Goal: Transaction & Acquisition: Book appointment/travel/reservation

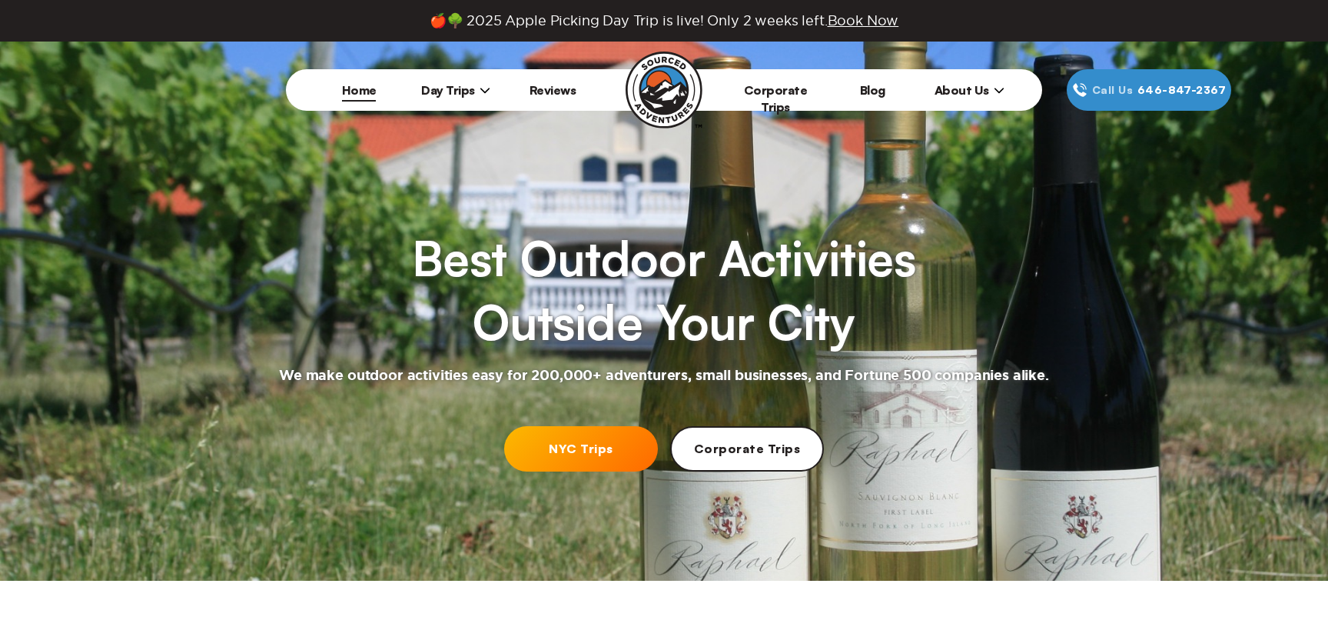
click at [577, 460] on link "NYC Trips" at bounding box center [581, 448] width 154 height 45
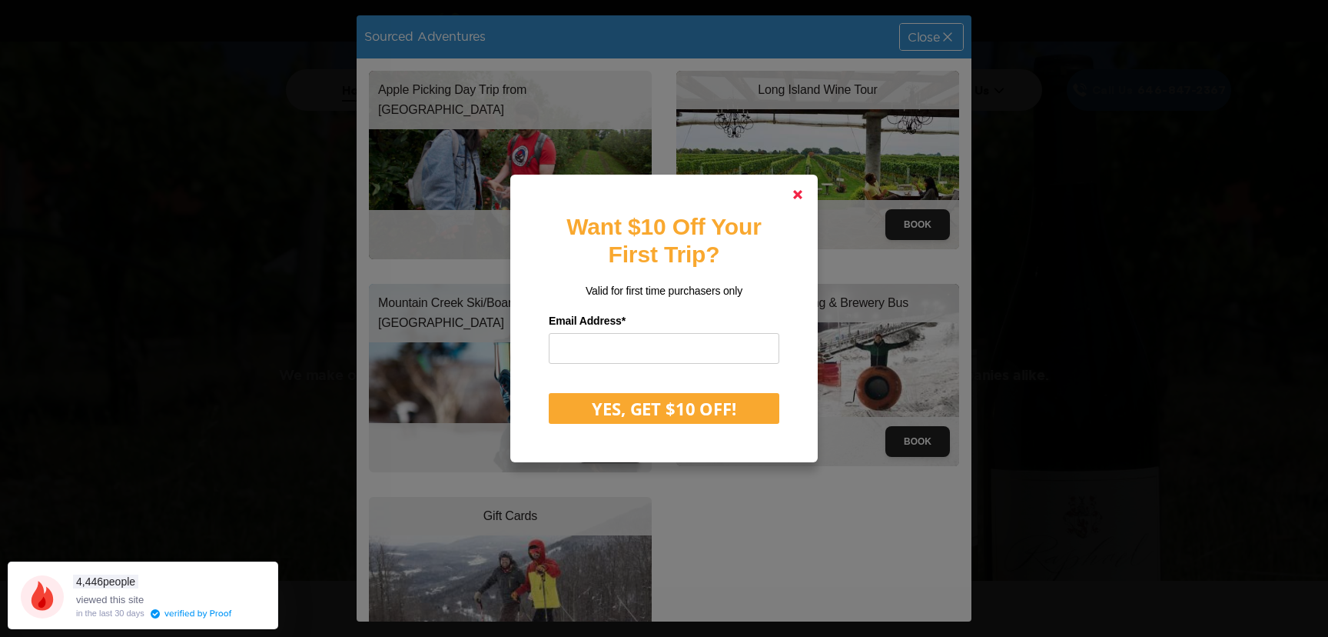
drag, startPoint x: 798, startPoint y: 199, endPoint x: 726, endPoint y: 196, distance: 72.3
click at [798, 199] on link at bounding box center [798, 194] width 37 height 37
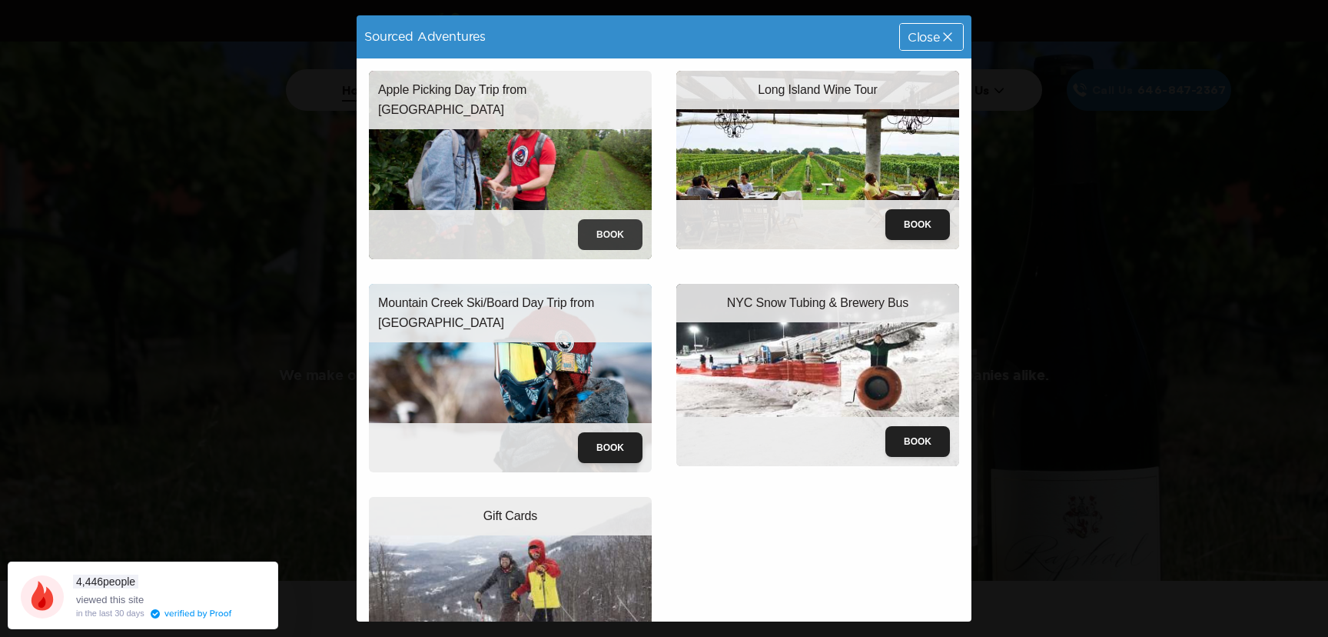
click at [593, 231] on button "Book" at bounding box center [610, 234] width 65 height 31
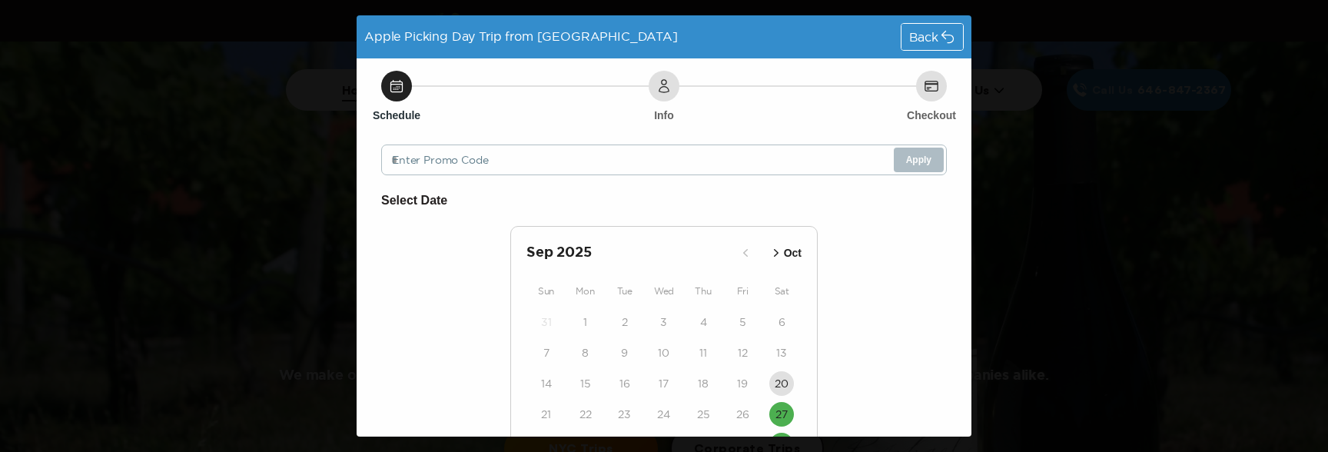
click at [1046, 293] on div "Apple Picking Day Trip from [GEOGRAPHIC_DATA] Back Schedule Info Checkout Enter…" at bounding box center [664, 226] width 1328 height 452
click at [909, 32] on span "Back" at bounding box center [923, 37] width 29 height 12
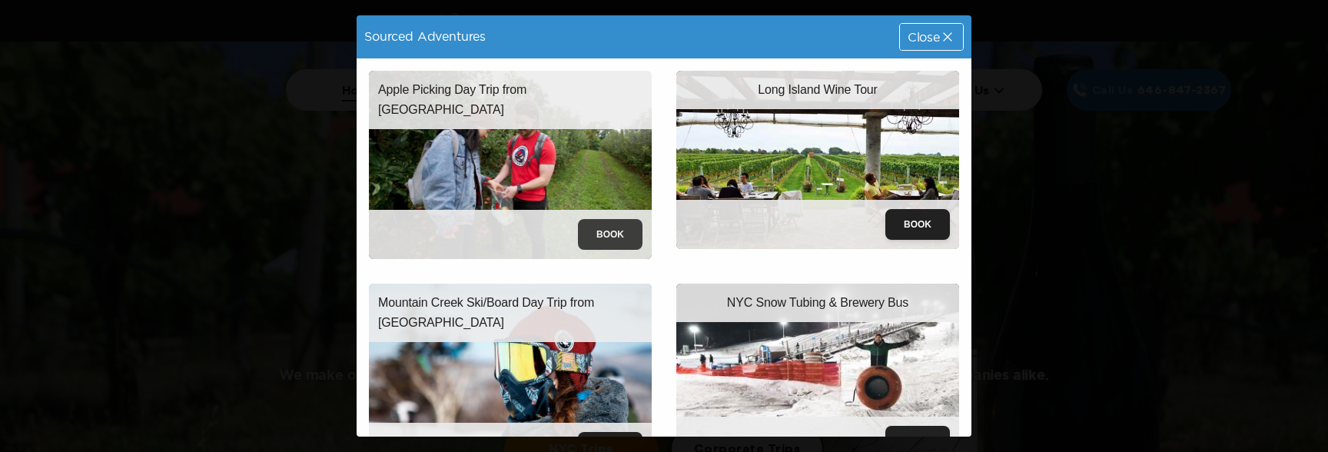
click at [596, 239] on button "Book" at bounding box center [610, 234] width 65 height 31
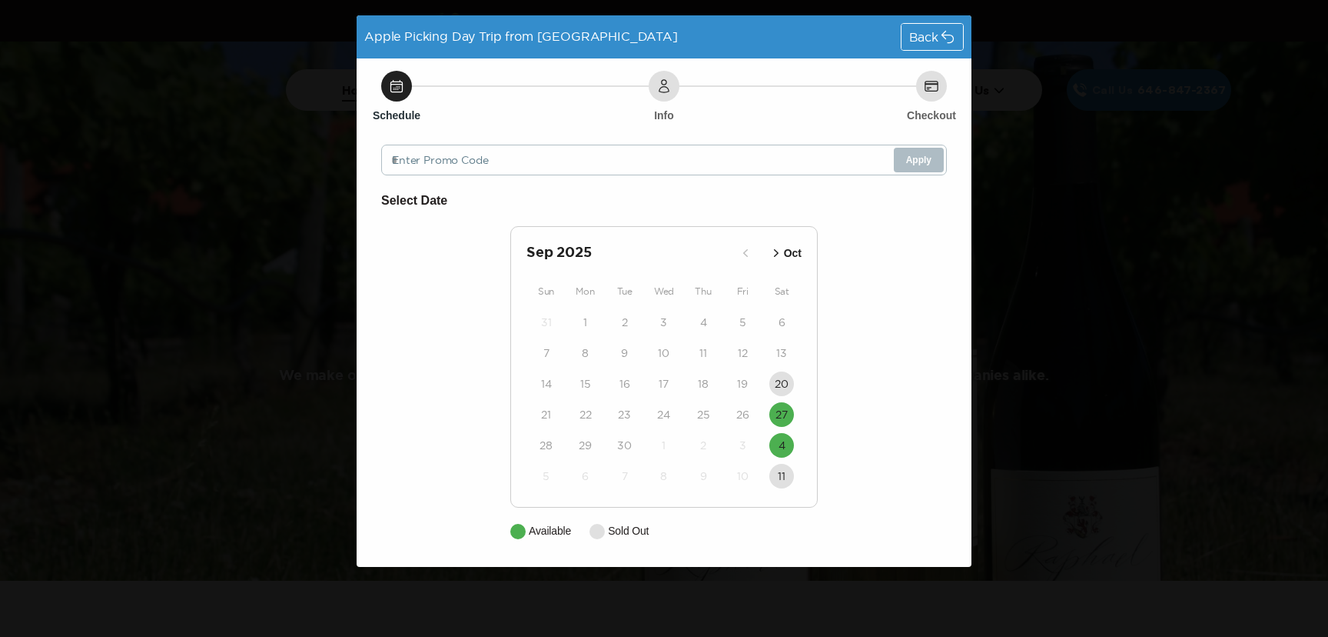
click at [1074, 224] on div "Apple Picking Day Trip from [GEOGRAPHIC_DATA] Back Schedule Info Checkout Enter…" at bounding box center [664, 318] width 1328 height 637
click at [942, 35] on icon at bounding box center [947, 36] width 15 height 15
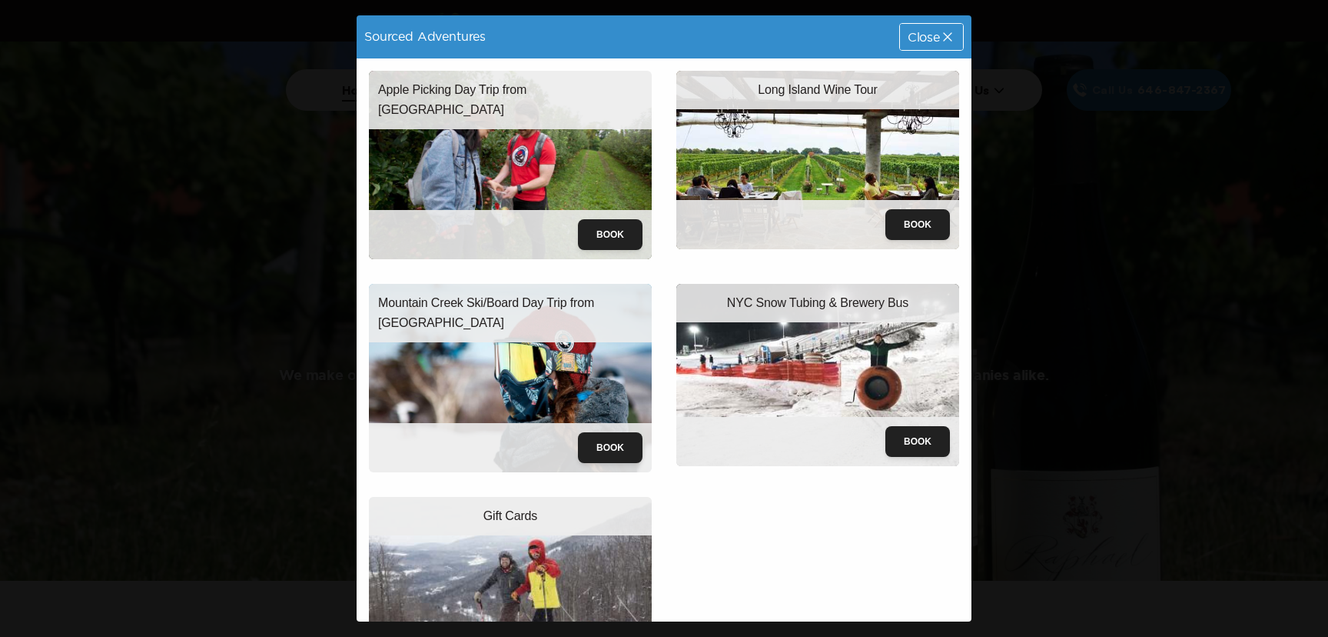
click at [941, 35] on icon at bounding box center [947, 36] width 15 height 15
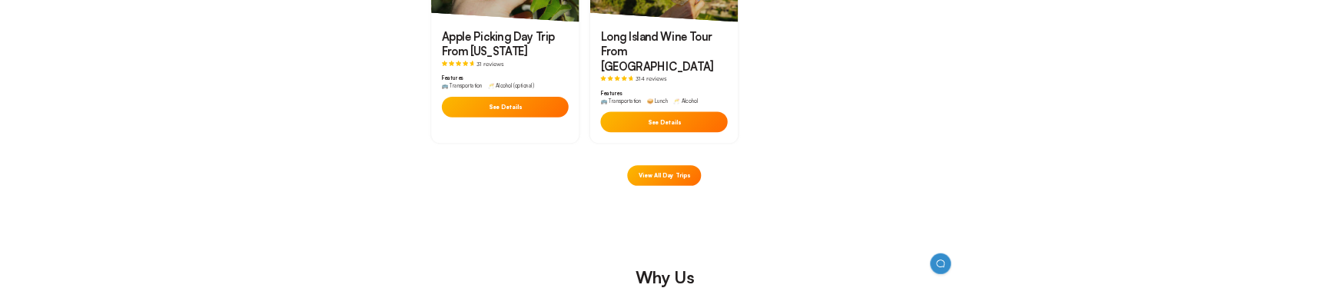
scroll to position [916, 0]
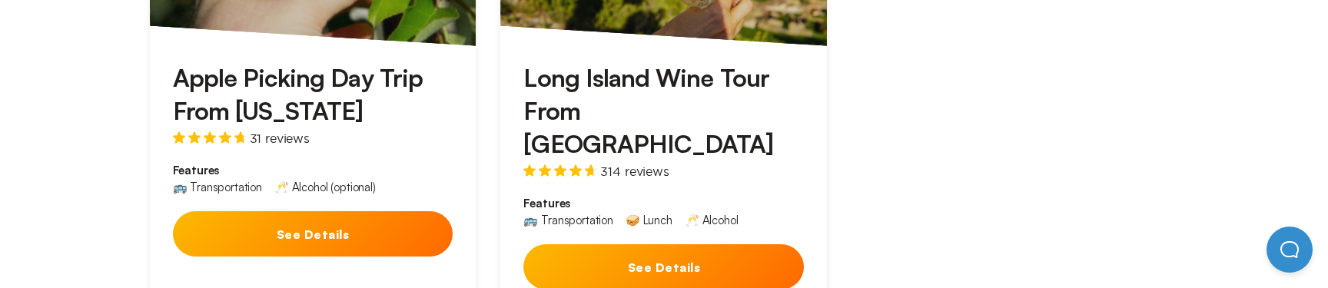
click at [673, 259] on div "Long Island Wine Tour From [GEOGRAPHIC_DATA] 314 reviews Features 🚌 Transportat…" at bounding box center [663, 180] width 327 height 268
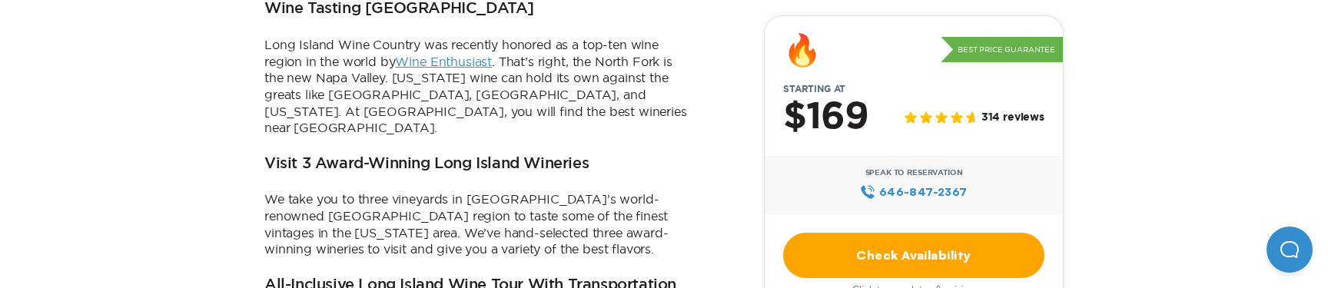
scroll to position [682, 0]
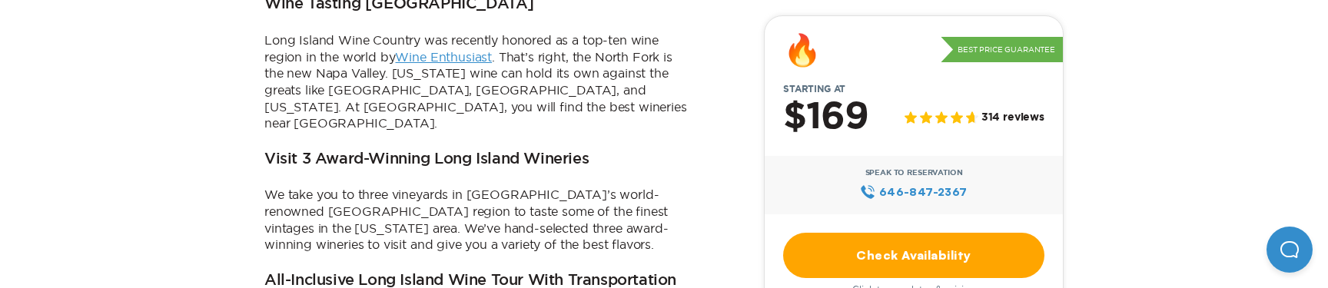
click at [909, 251] on link "Check Availability" at bounding box center [913, 255] width 261 height 45
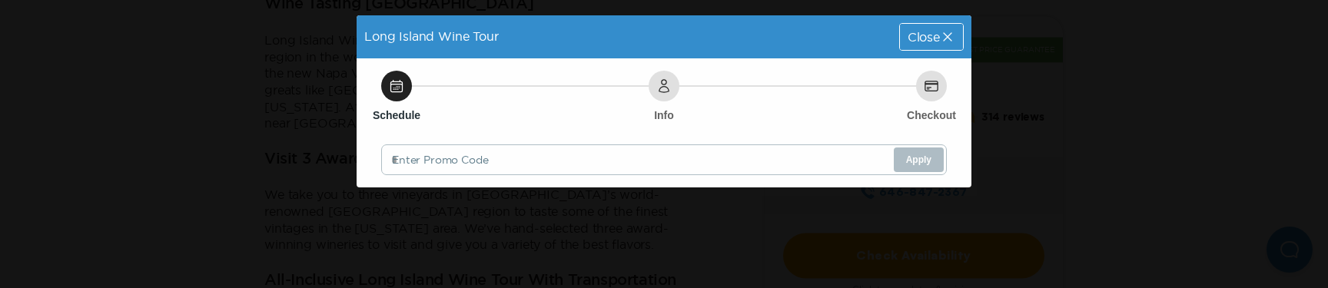
scroll to position [0, 0]
